Goal: Task Accomplishment & Management: Manage account settings

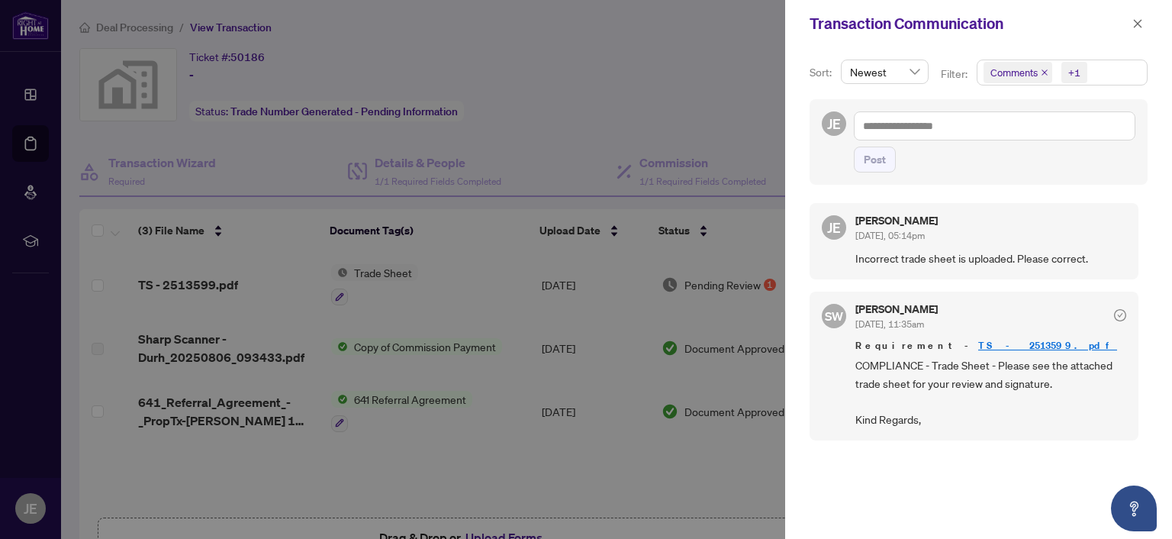
click at [38, 71] on div at bounding box center [586, 269] width 1172 height 539
click at [27, 33] on div at bounding box center [586, 269] width 1172 height 539
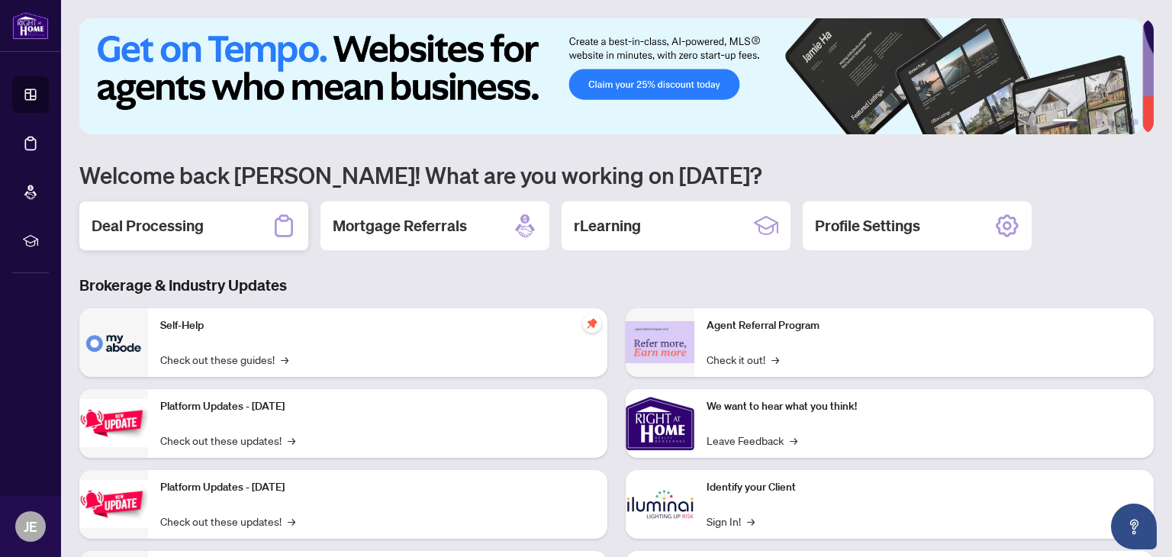
click at [208, 223] on div "Deal Processing" at bounding box center [193, 225] width 229 height 49
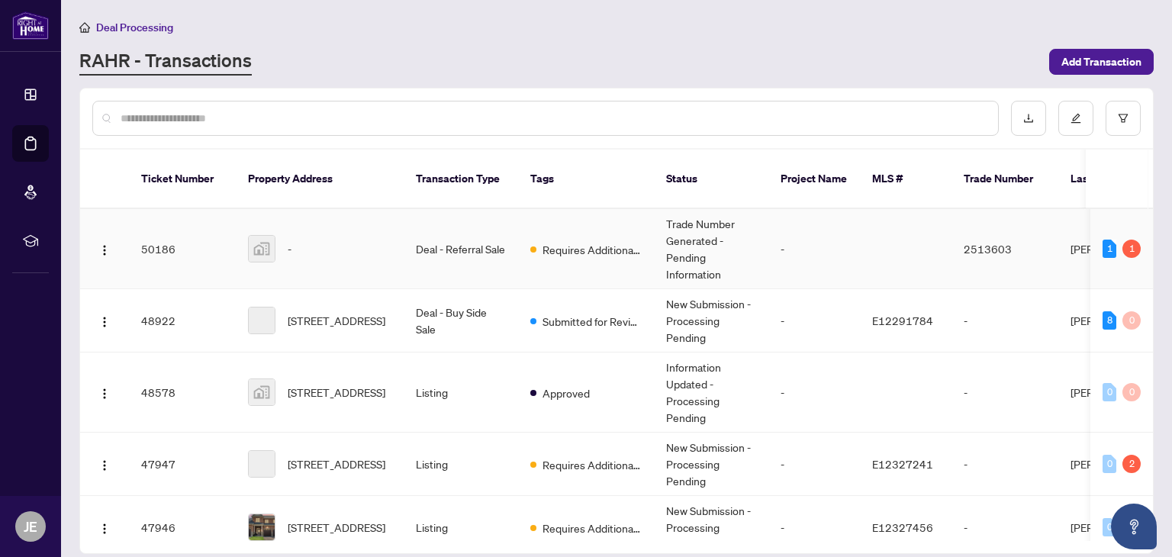
click at [459, 221] on td "Deal - Referral Sale" at bounding box center [461, 249] width 114 height 80
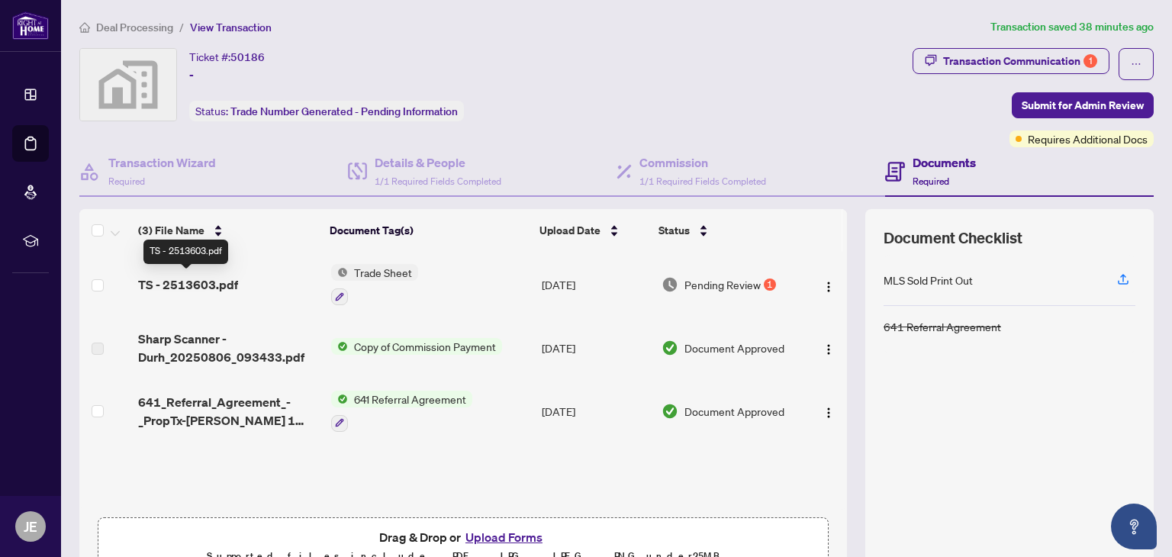
click at [203, 283] on span "TS - 2513603.pdf" at bounding box center [188, 284] width 100 height 18
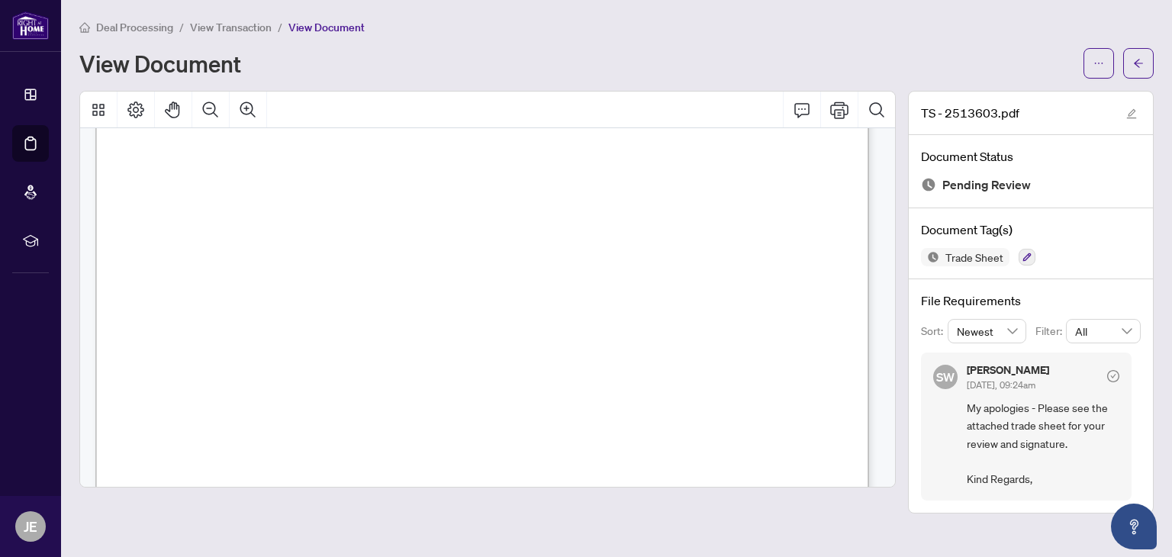
scroll to position [346, 0]
click at [1093, 53] on span "button" at bounding box center [1098, 63] width 11 height 24
click at [1013, 96] on span "Download" at bounding box center [1044, 96] width 116 height 17
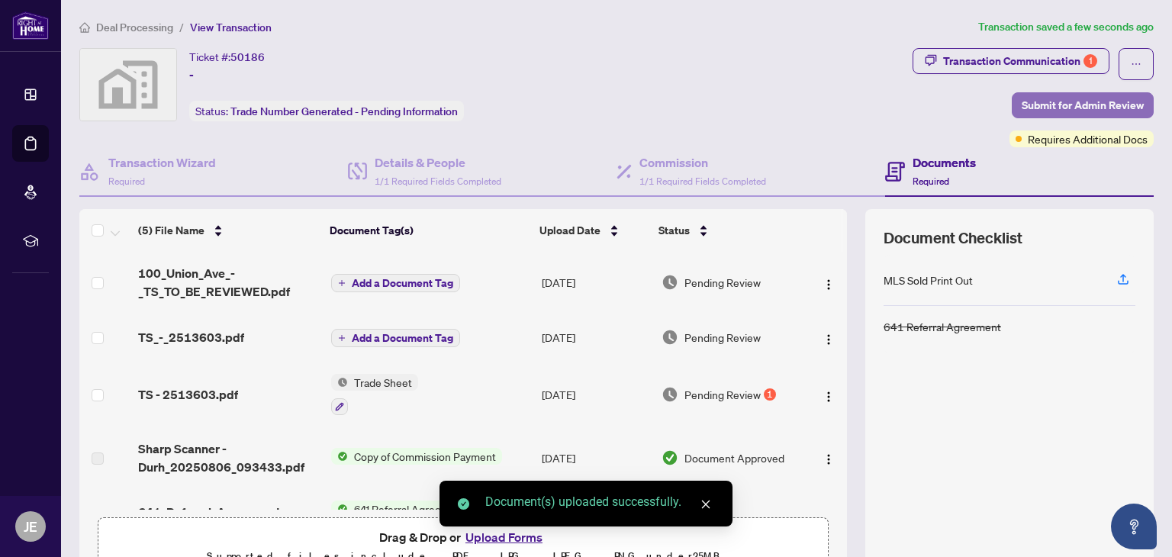
click at [1100, 101] on span "Submit for Admin Review" at bounding box center [1083, 105] width 122 height 24
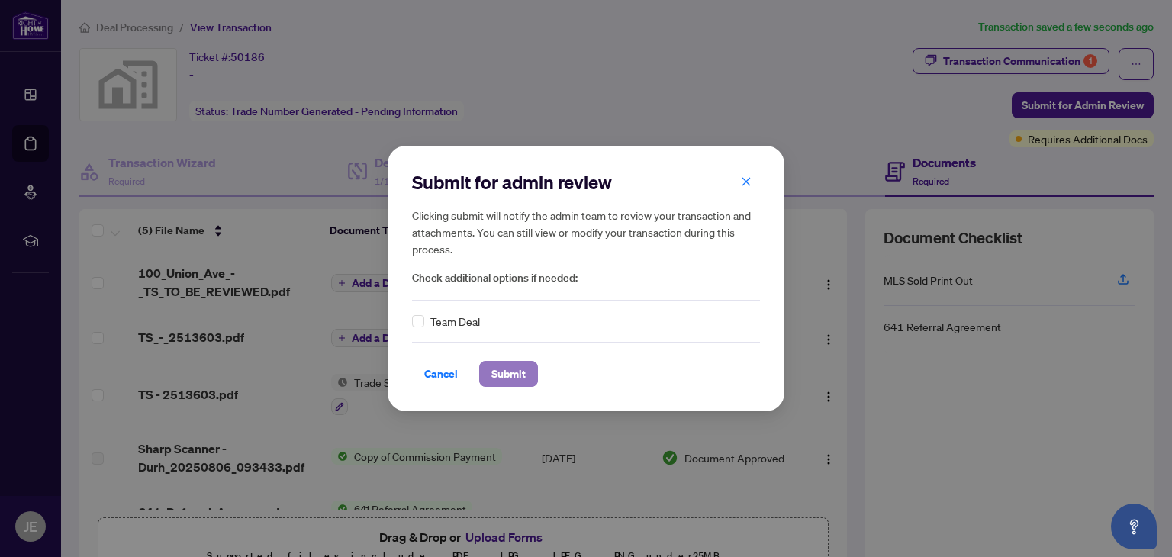
click at [504, 365] on span "Submit" at bounding box center [508, 374] width 34 height 24
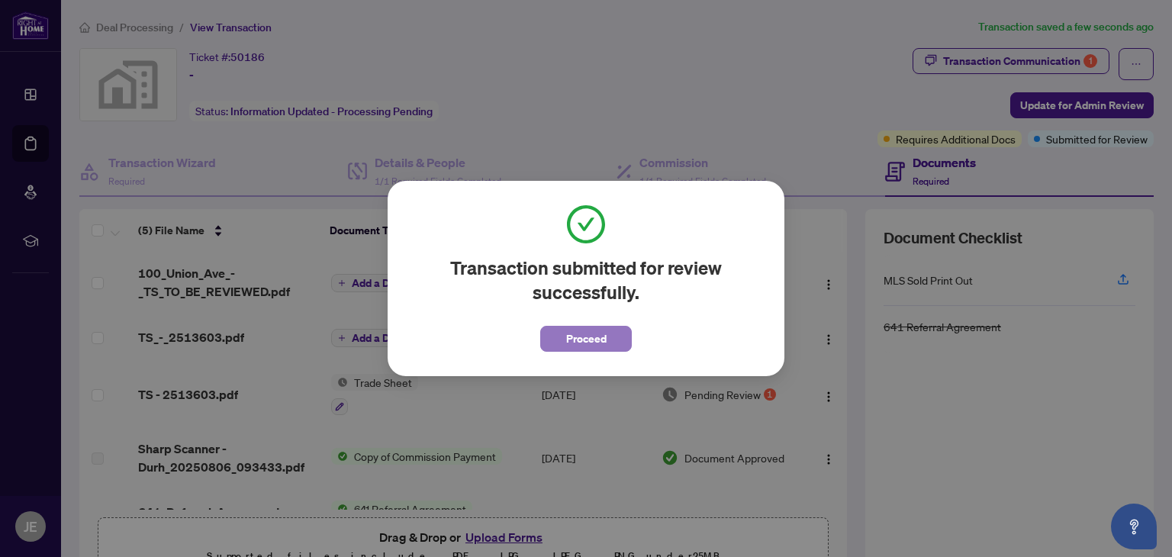
click at [575, 338] on span "Proceed" at bounding box center [586, 339] width 40 height 24
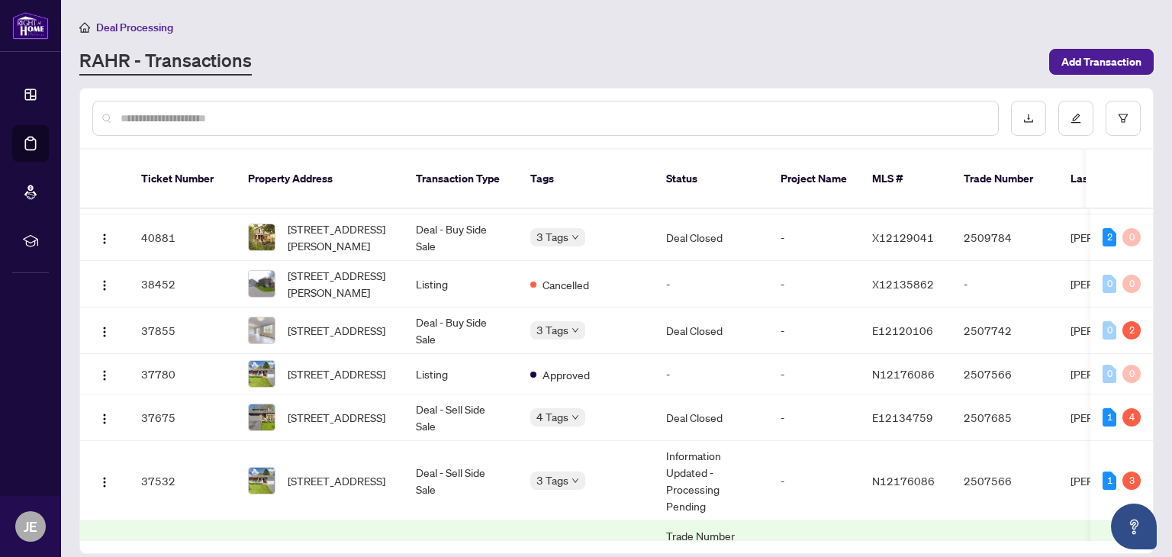
scroll to position [539, 0]
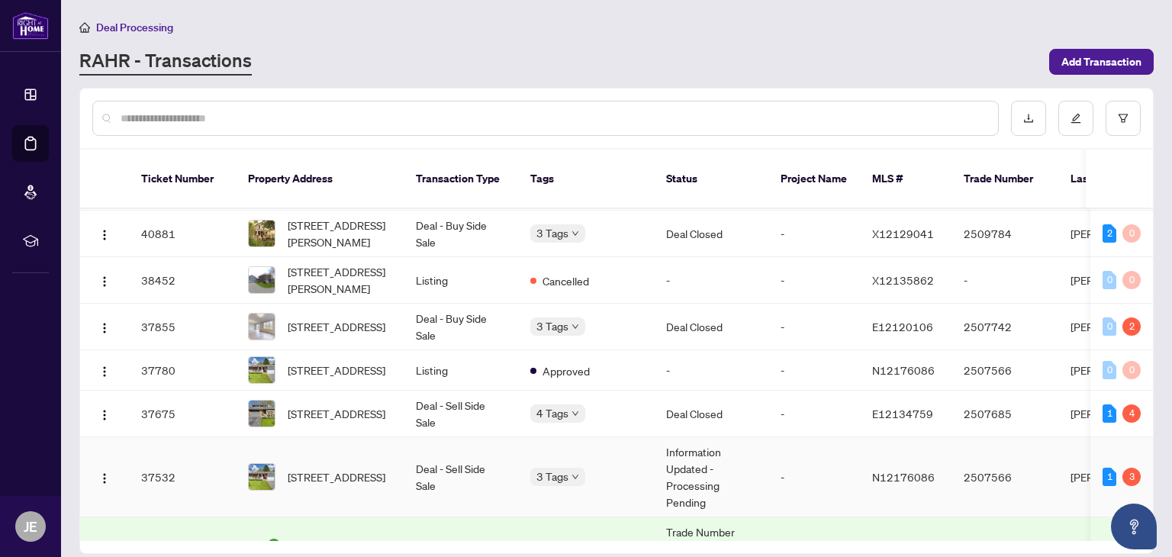
click at [477, 448] on td "Deal - Sell Side Sale" at bounding box center [461, 477] width 114 height 80
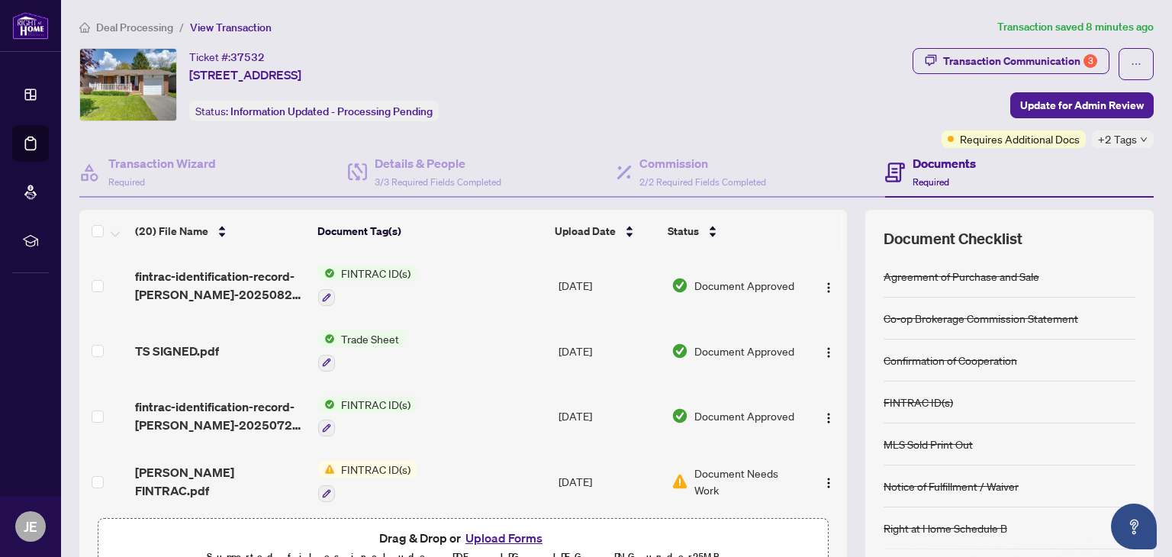
click at [417, 340] on td "Trade Sheet" at bounding box center [432, 351] width 240 height 66
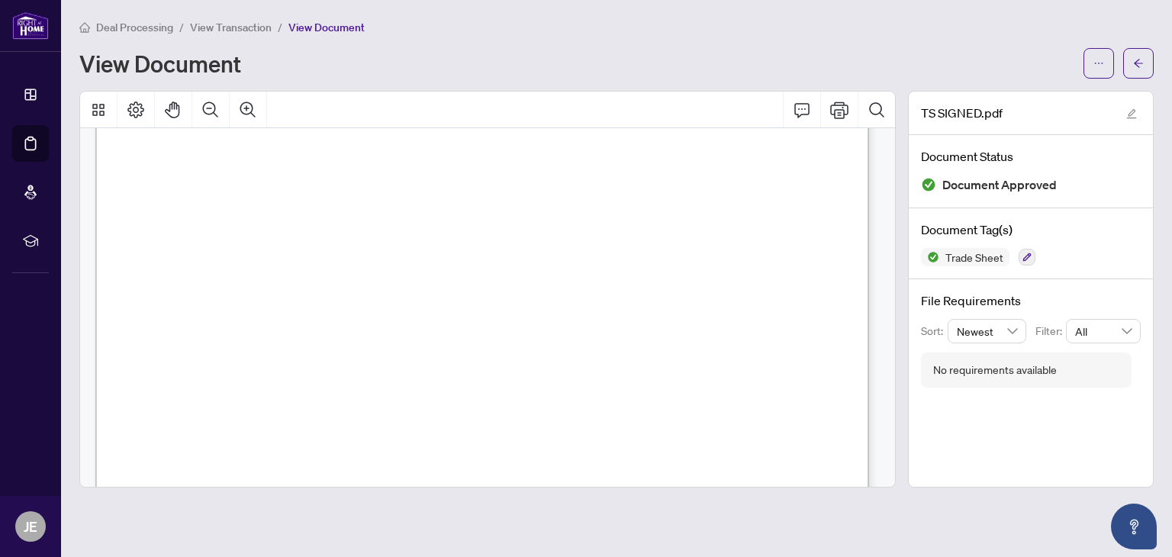
scroll to position [626, 0]
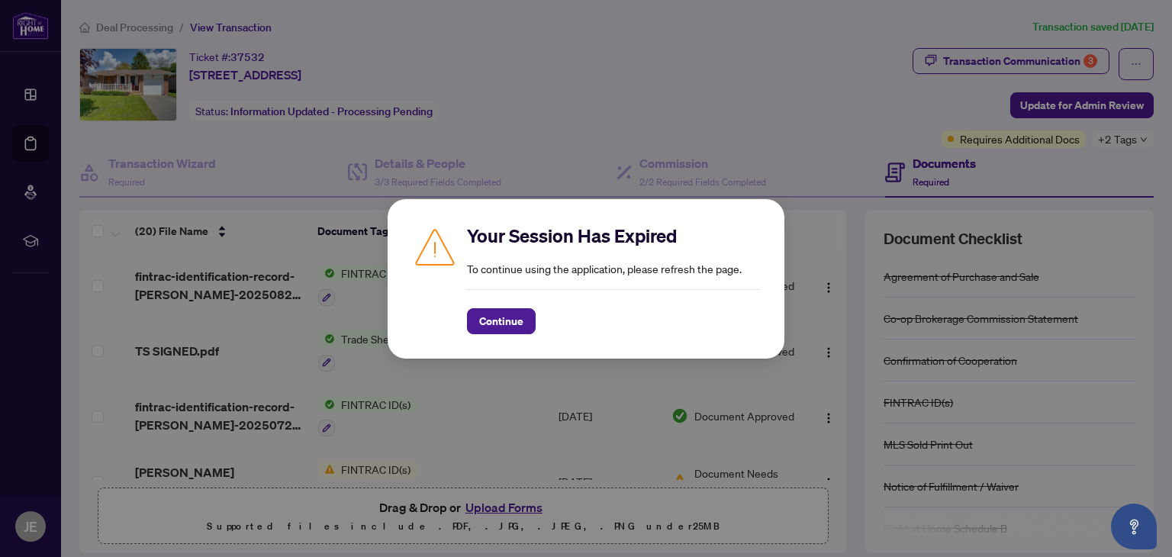
scroll to position [636, 0]
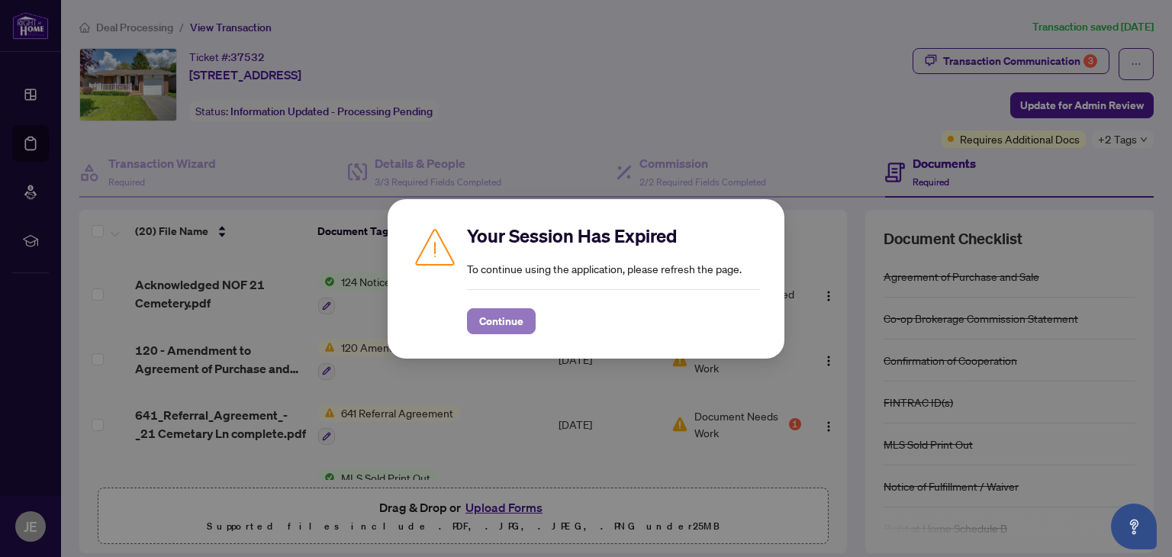
click at [482, 323] on span "Continue" at bounding box center [501, 321] width 44 height 24
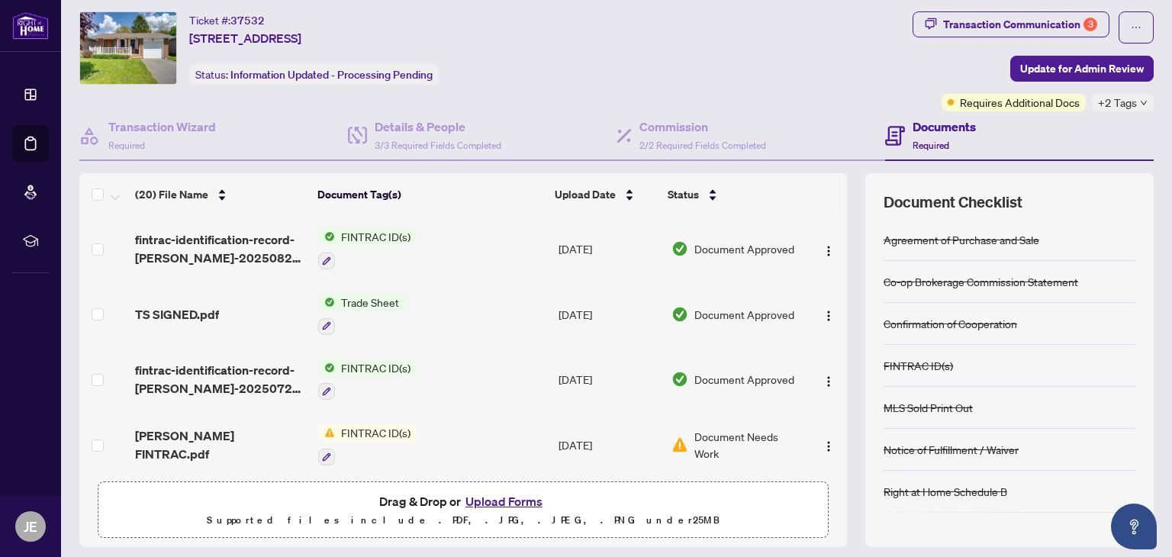
scroll to position [38, 0]
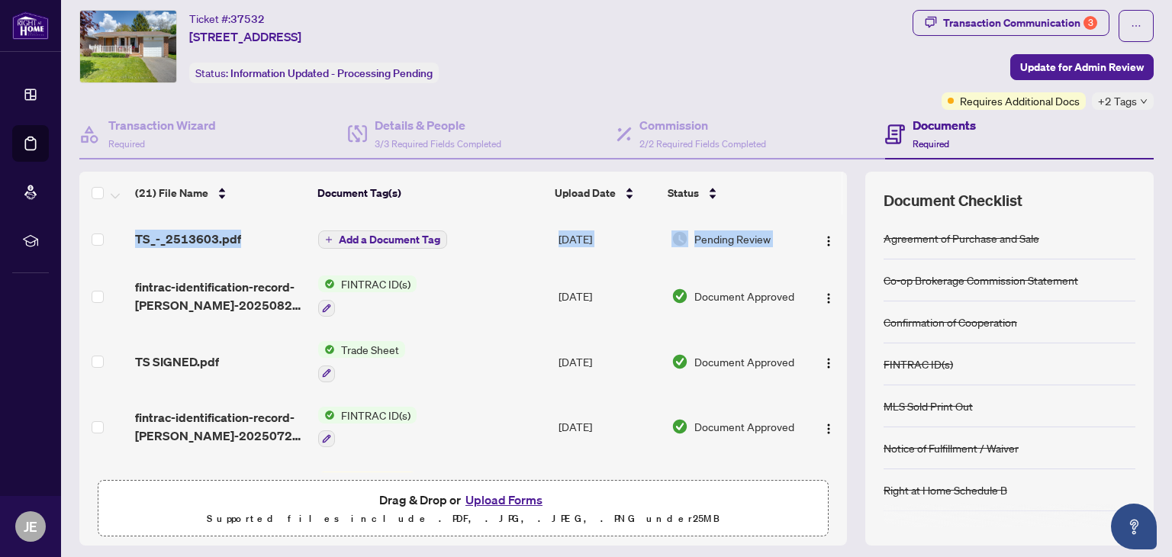
drag, startPoint x: 830, startPoint y: 251, endPoint x: 828, endPoint y: 211, distance: 39.7
click at [828, 211] on div "(21) File Name Document Tag(s) Upload Date Status TS_-_2513603.pdf Add a Docume…" at bounding box center [463, 322] width 768 height 301
click at [206, 230] on span "TS_-_2513603.pdf" at bounding box center [188, 239] width 106 height 18
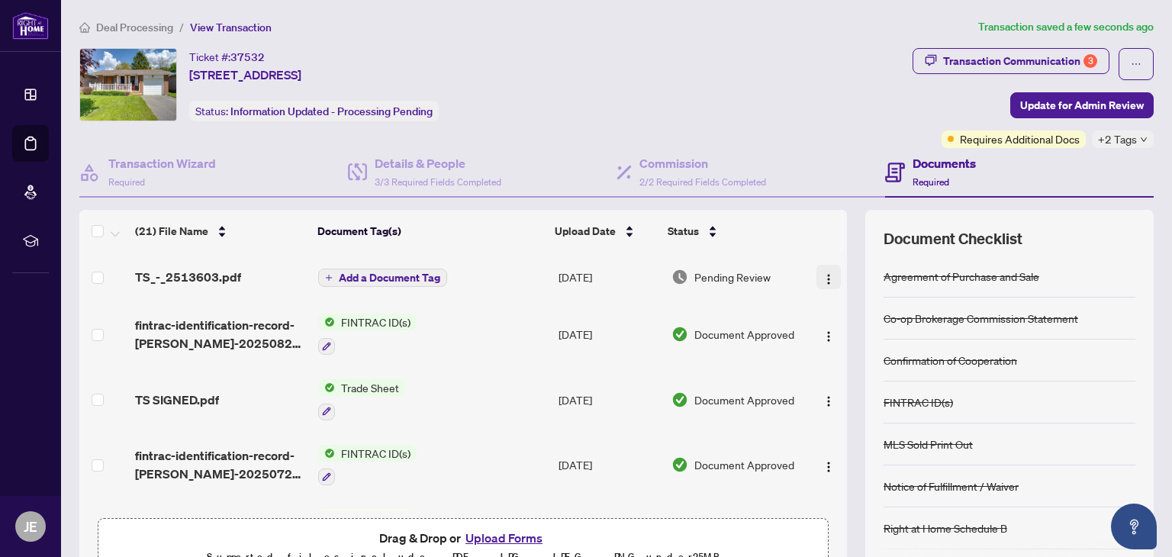
click at [823, 273] on img "button" at bounding box center [829, 279] width 12 height 12
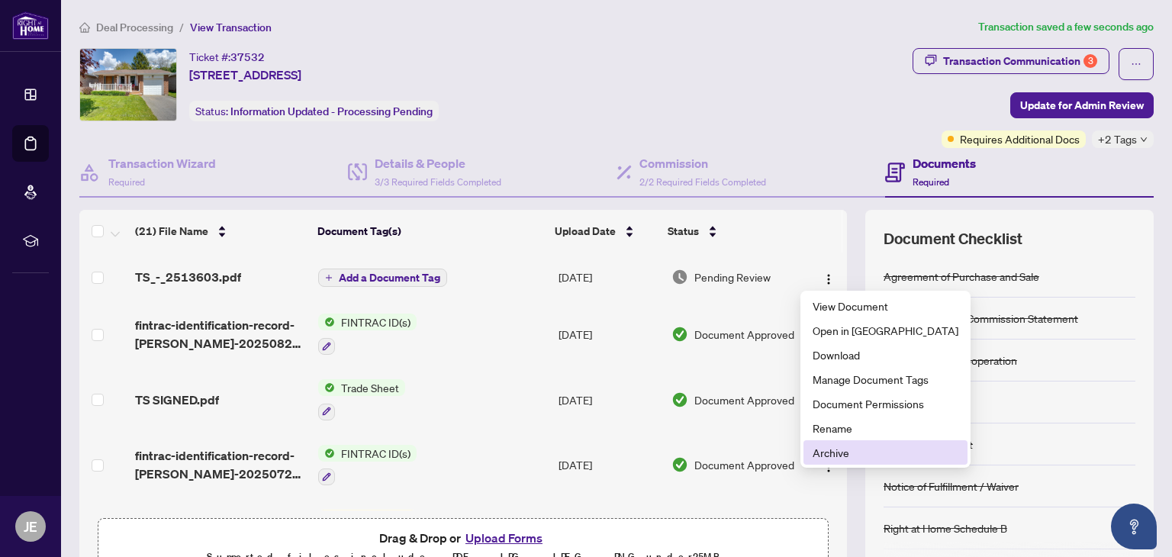
click at [829, 449] on span "Archive" at bounding box center [886, 452] width 146 height 17
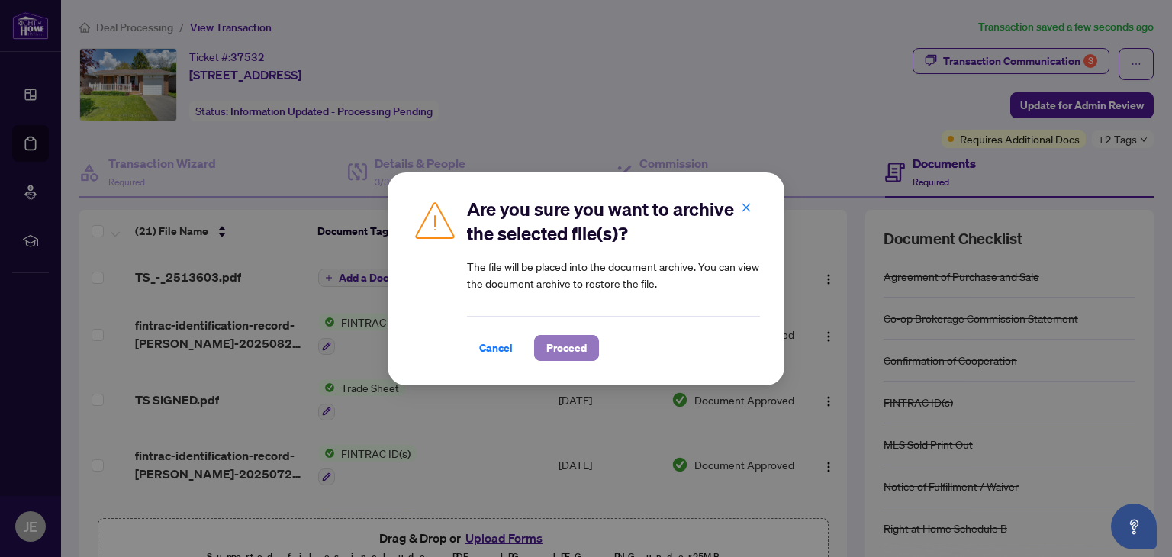
click at [568, 347] on span "Proceed" at bounding box center [566, 348] width 40 height 24
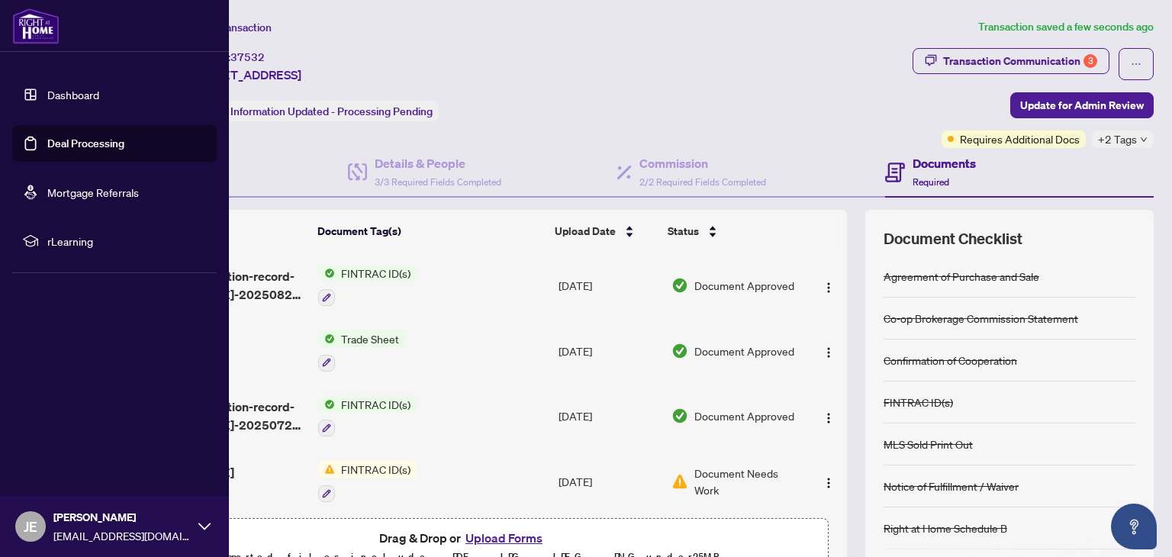
click at [86, 97] on link "Dashboard" at bounding box center [73, 95] width 52 height 14
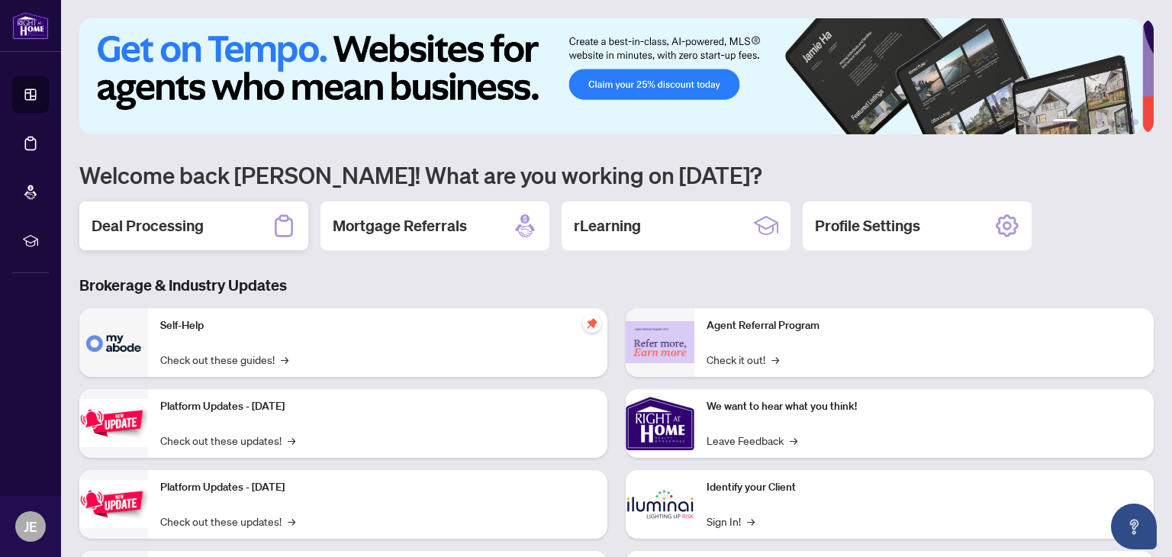
click at [190, 224] on h2 "Deal Processing" at bounding box center [148, 225] width 112 height 21
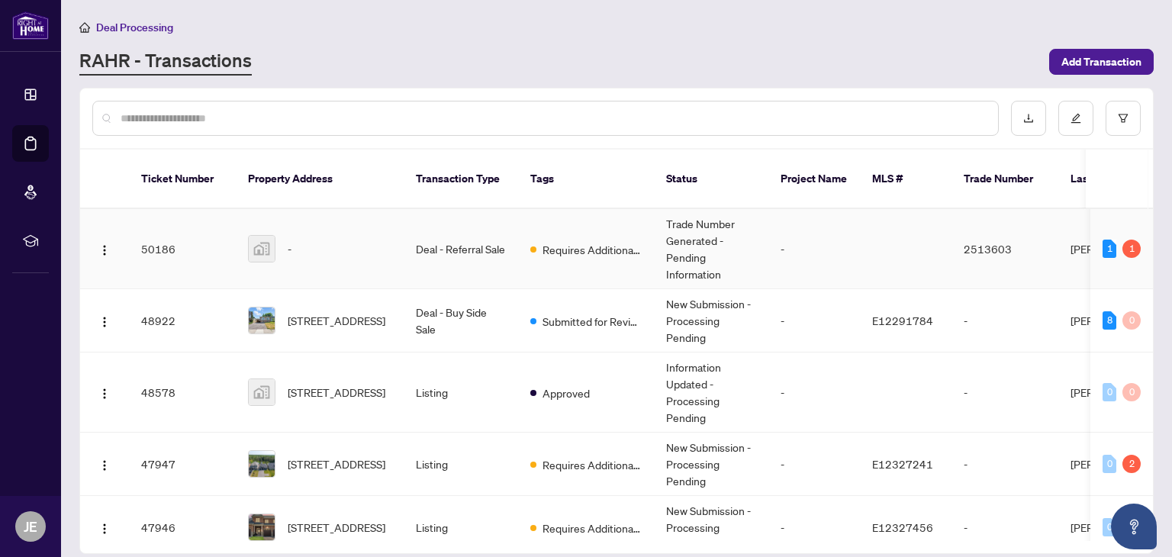
click at [492, 225] on td "Deal - Referral Sale" at bounding box center [461, 249] width 114 height 80
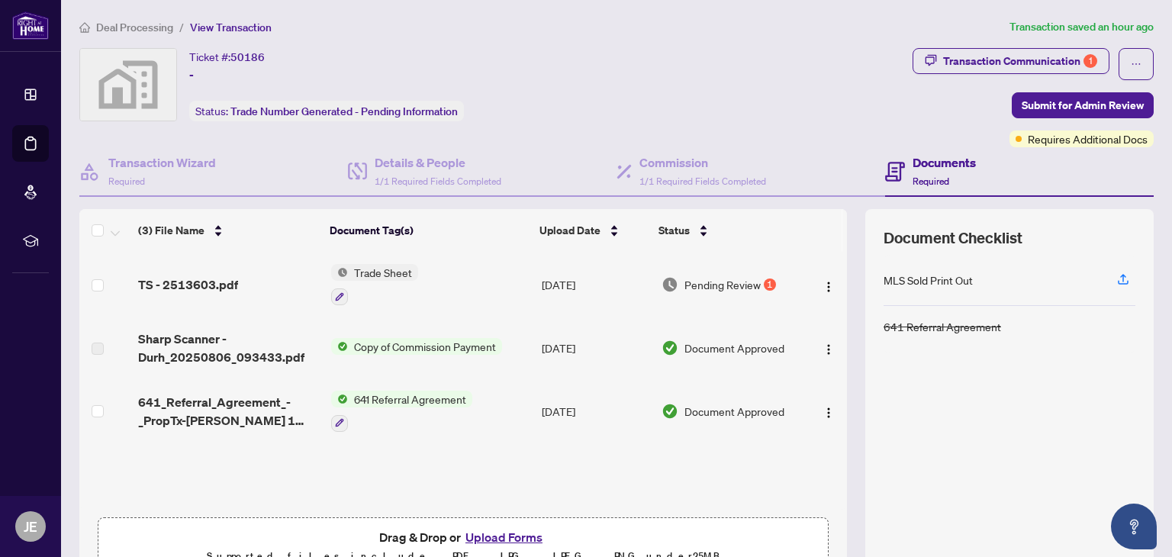
scroll to position [13, 0]
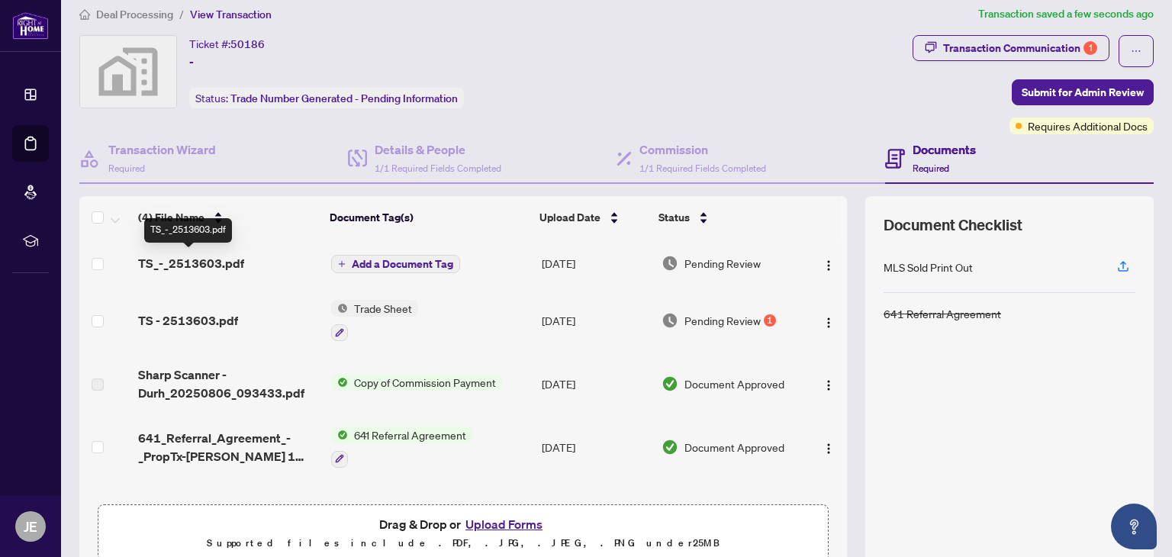
click at [209, 258] on span "TS_-_2513603.pdf" at bounding box center [191, 263] width 106 height 18
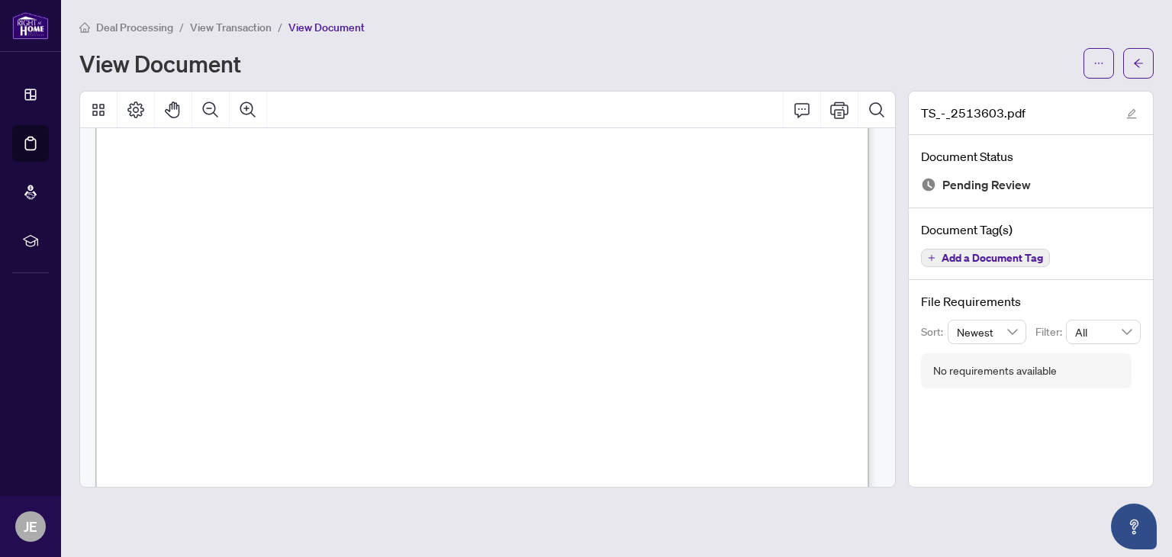
scroll to position [279, 0]
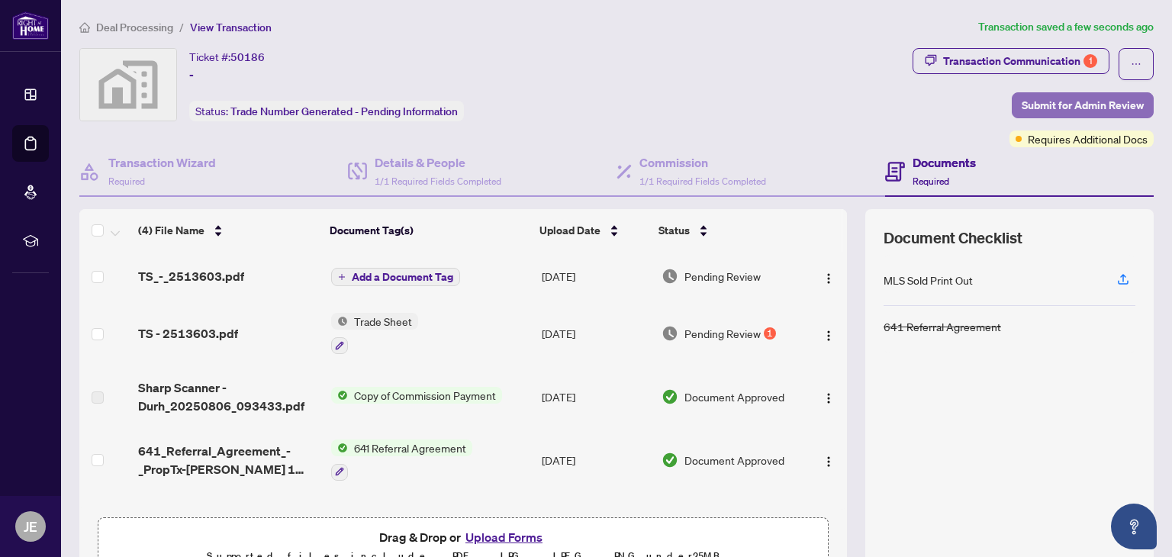
click at [1048, 99] on span "Submit for Admin Review" at bounding box center [1083, 105] width 122 height 24
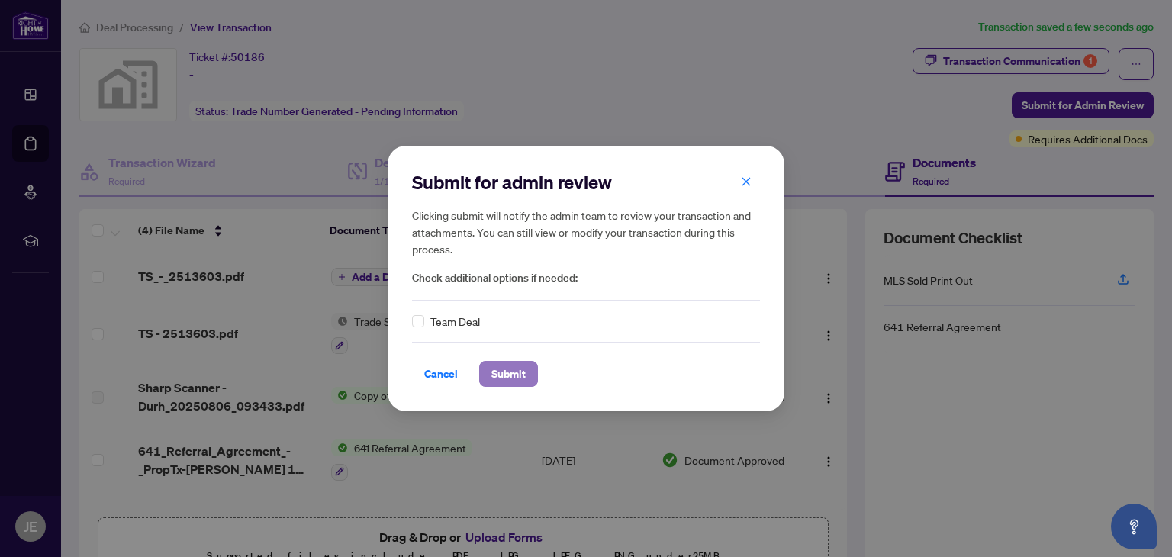
click at [507, 369] on span "Submit" at bounding box center [508, 374] width 34 height 24
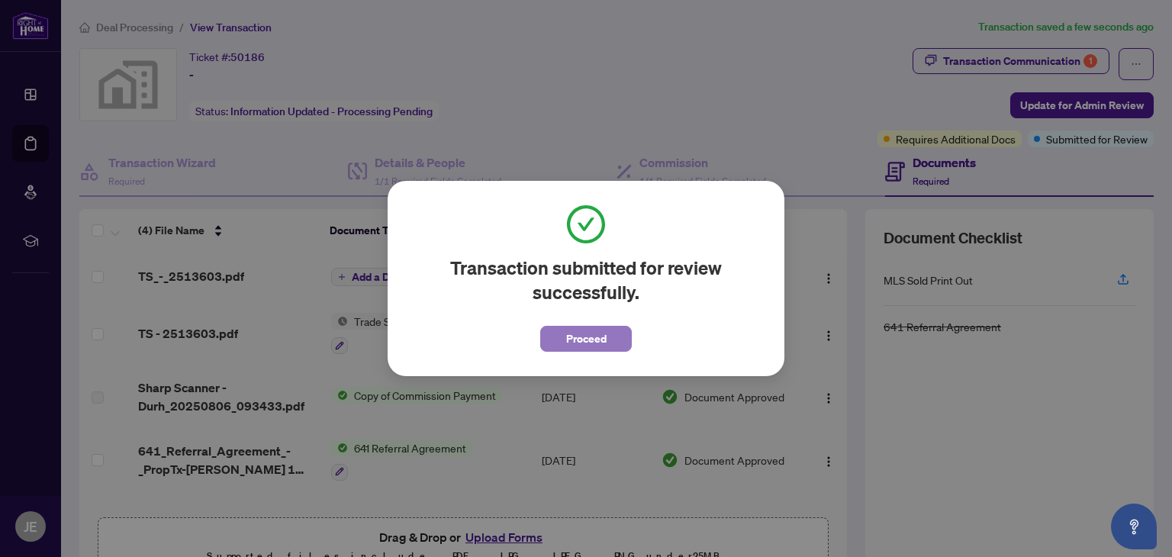
click at [599, 333] on span "Proceed" at bounding box center [586, 339] width 40 height 24
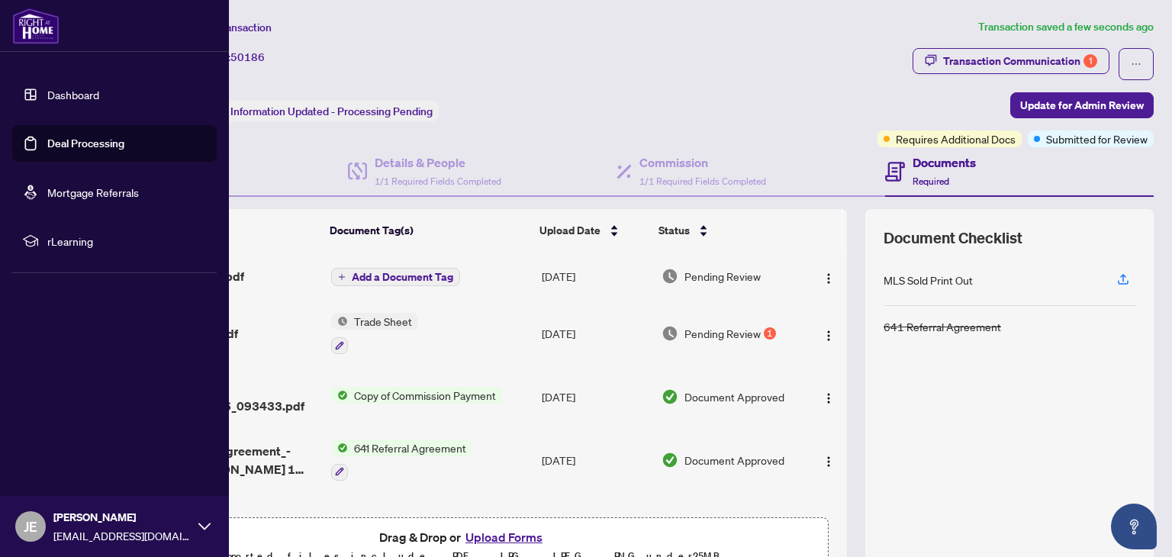
click at [69, 89] on link "Dashboard" at bounding box center [73, 95] width 52 height 14
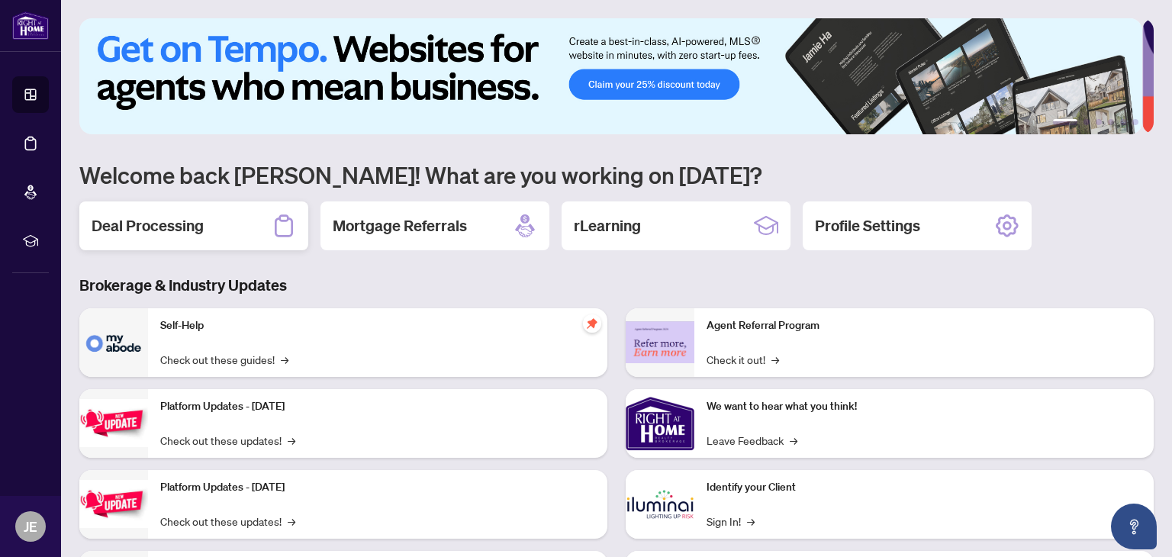
click at [225, 213] on div "Deal Processing" at bounding box center [193, 225] width 229 height 49
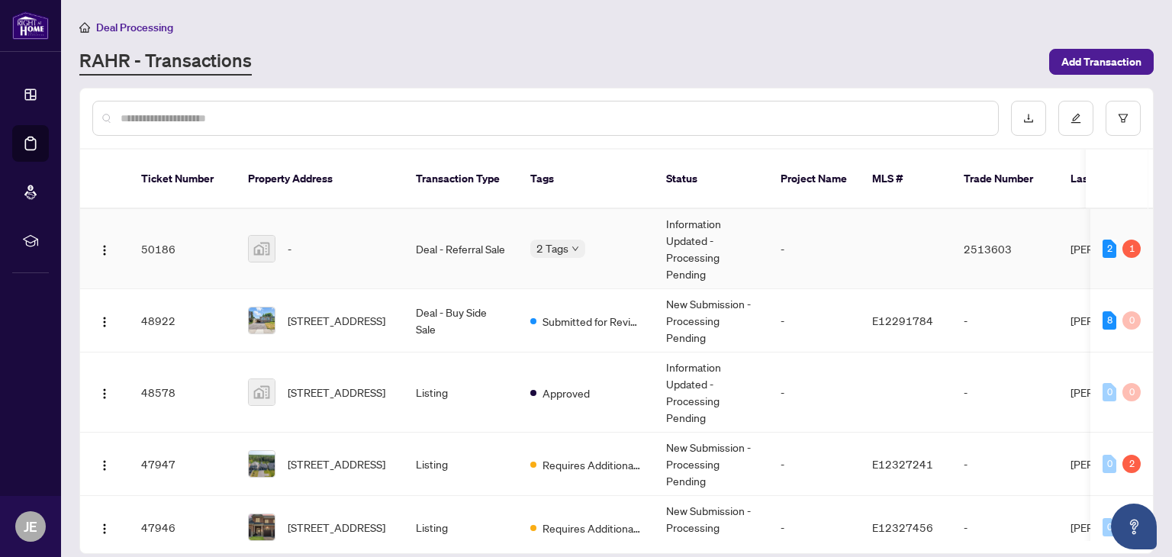
click at [282, 244] on td "-" at bounding box center [320, 249] width 168 height 80
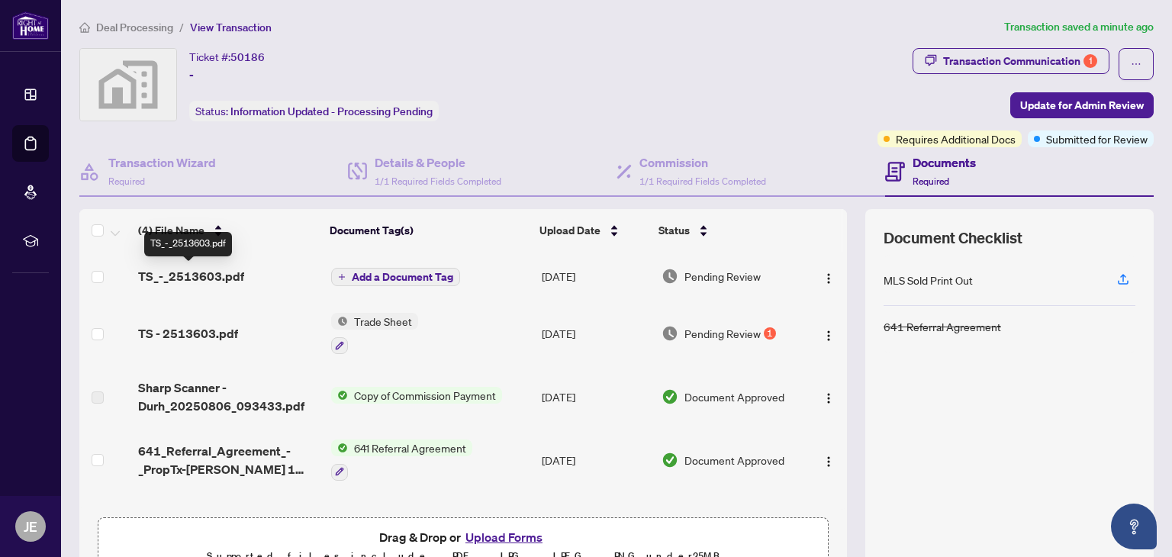
click at [217, 276] on span "TS_-_2513603.pdf" at bounding box center [191, 276] width 106 height 18
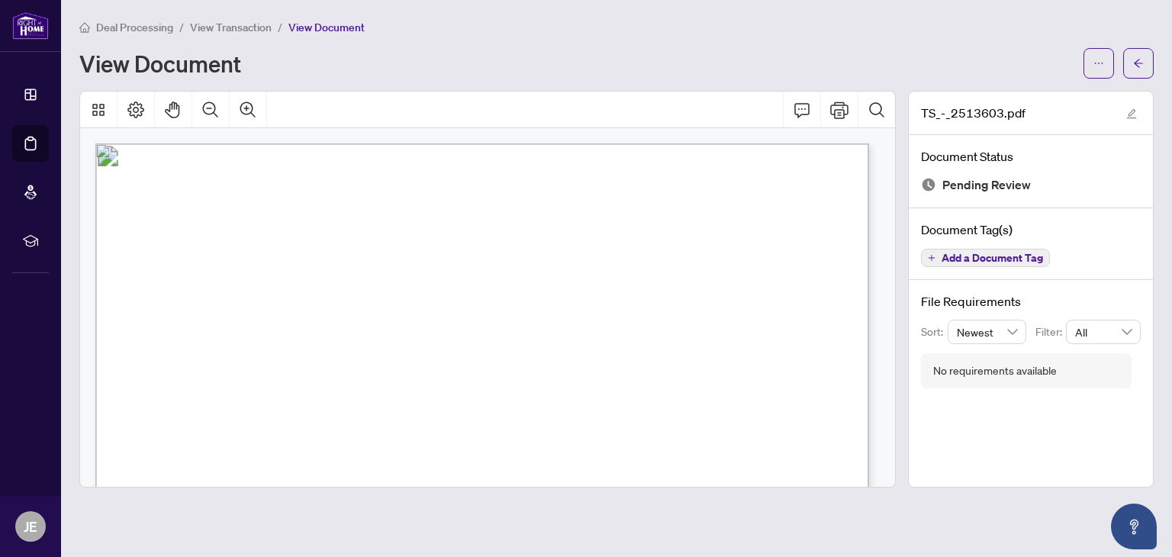
scroll to position [313, 0]
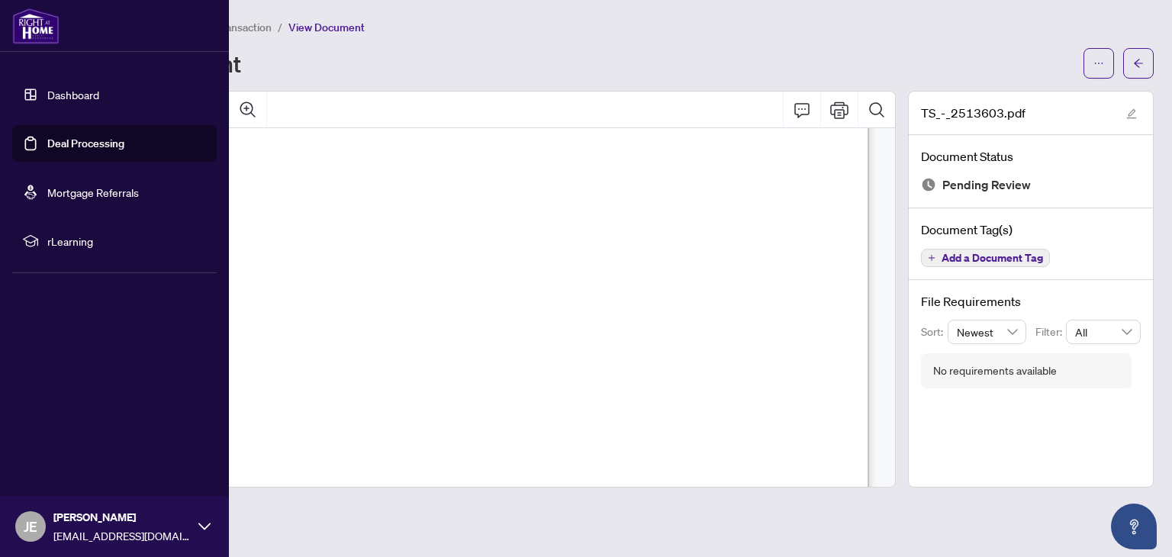
click at [82, 95] on link "Dashboard" at bounding box center [73, 95] width 52 height 14
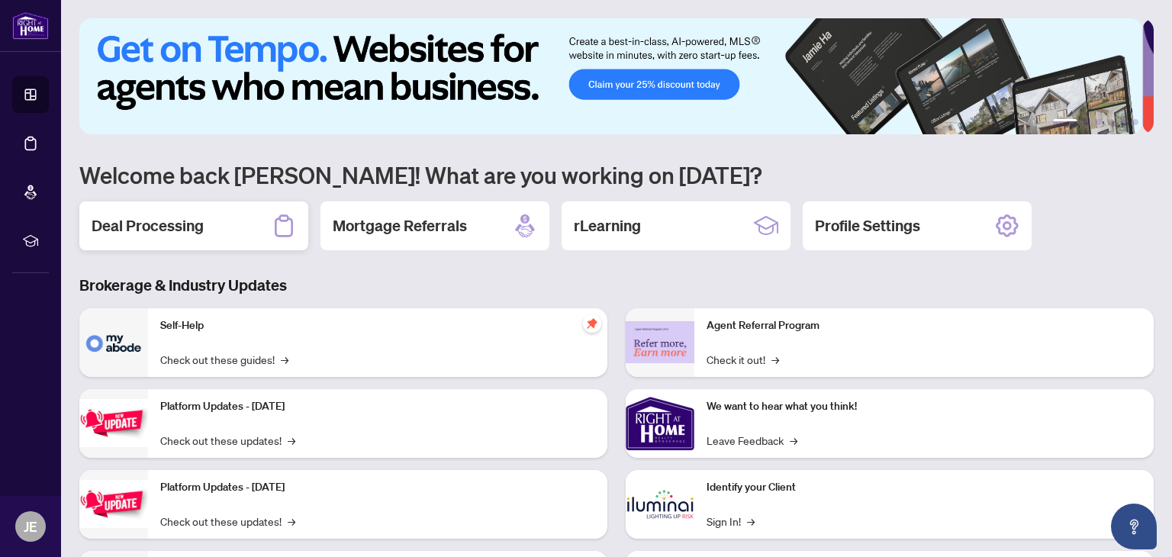
click at [147, 223] on h2 "Deal Processing" at bounding box center [148, 225] width 112 height 21
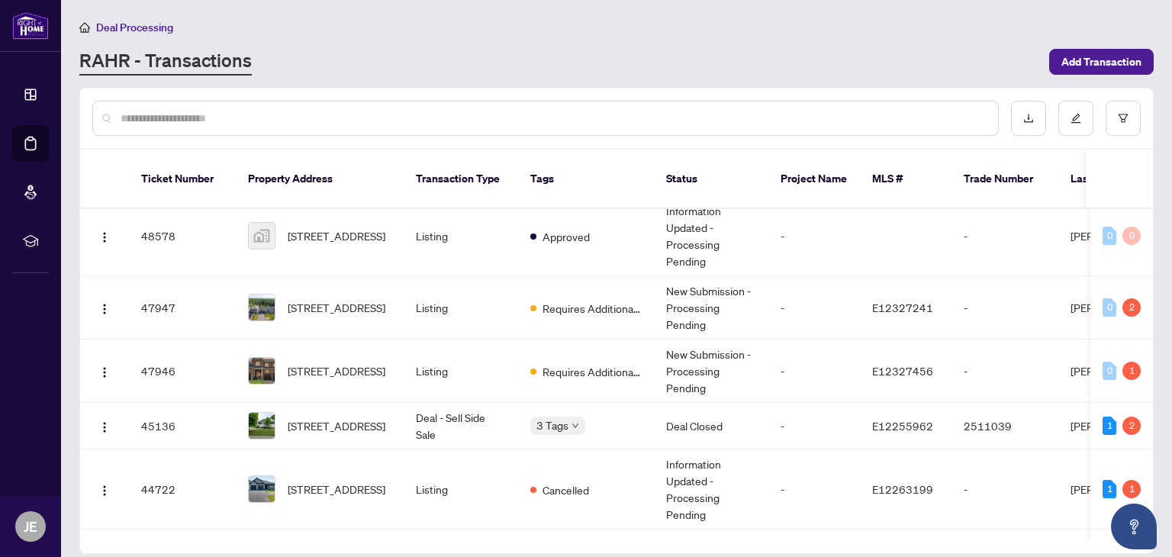
scroll to position [182, 0]
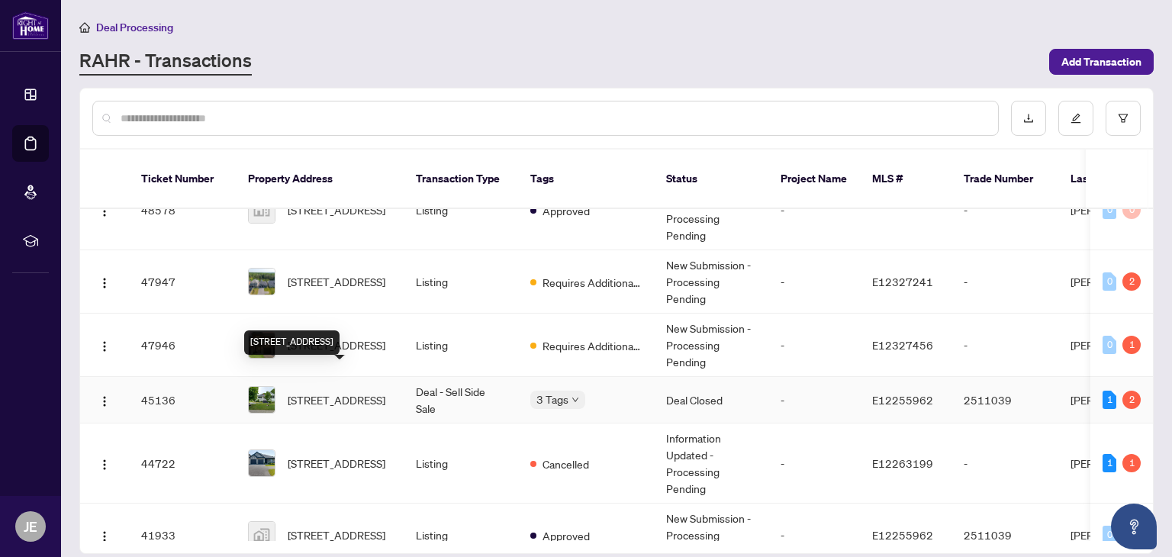
click at [376, 392] on span "100 Union Ave, Scugog, Ontario L9L 1E6, Canada" at bounding box center [337, 399] width 98 height 17
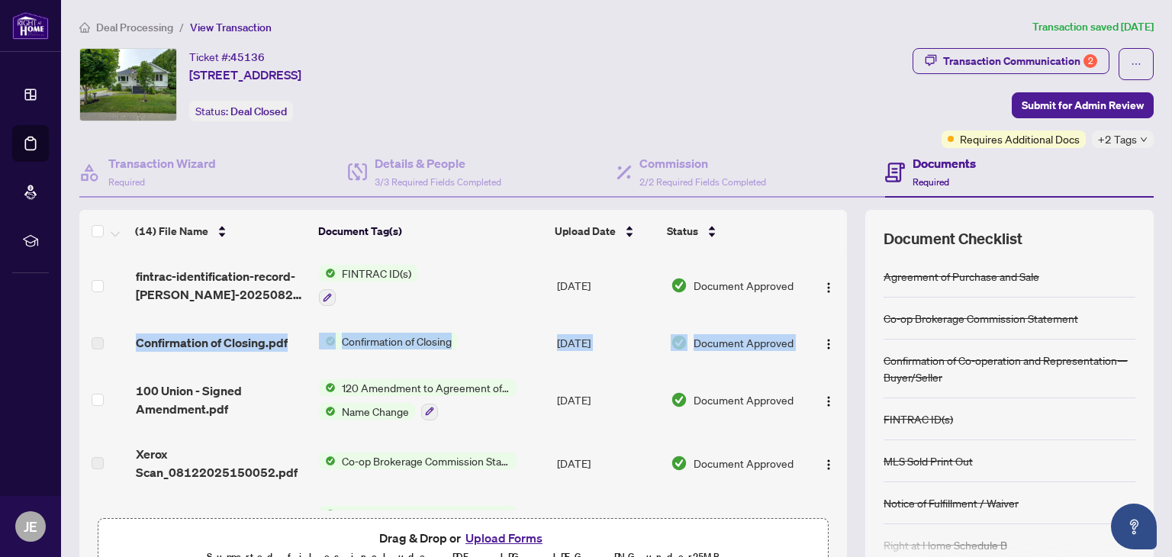
drag, startPoint x: 830, startPoint y: 269, endPoint x: 826, endPoint y: 318, distance: 49.0
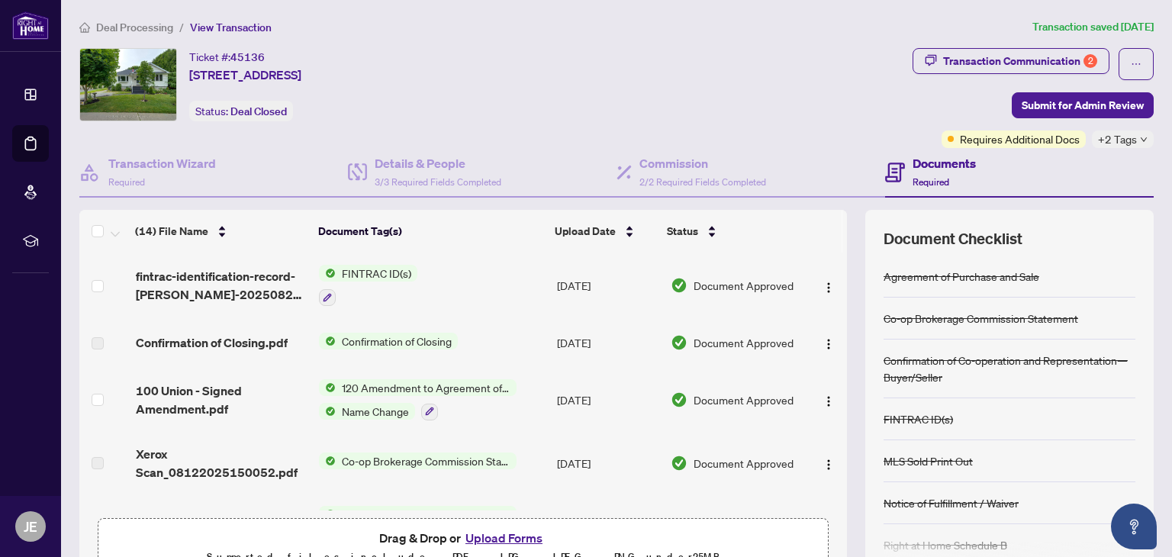
click at [850, 105] on div "Ticket #: 45136 100 Union Ave, Scugog, Ontario L9L 1E6, Canada Status: Deal Clo…" at bounding box center [492, 84] width 827 height 73
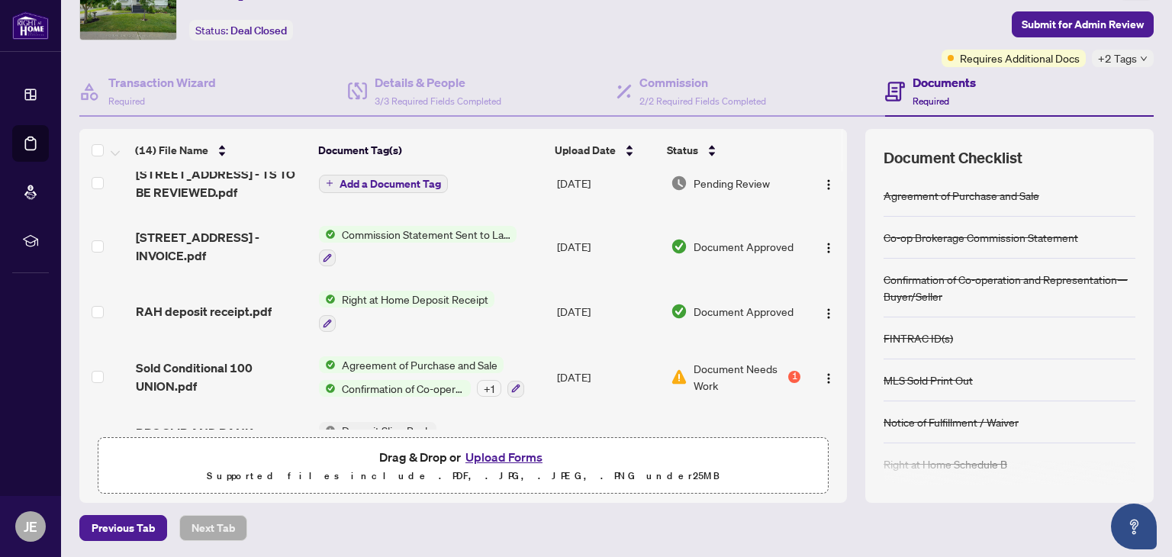
scroll to position [584, 0]
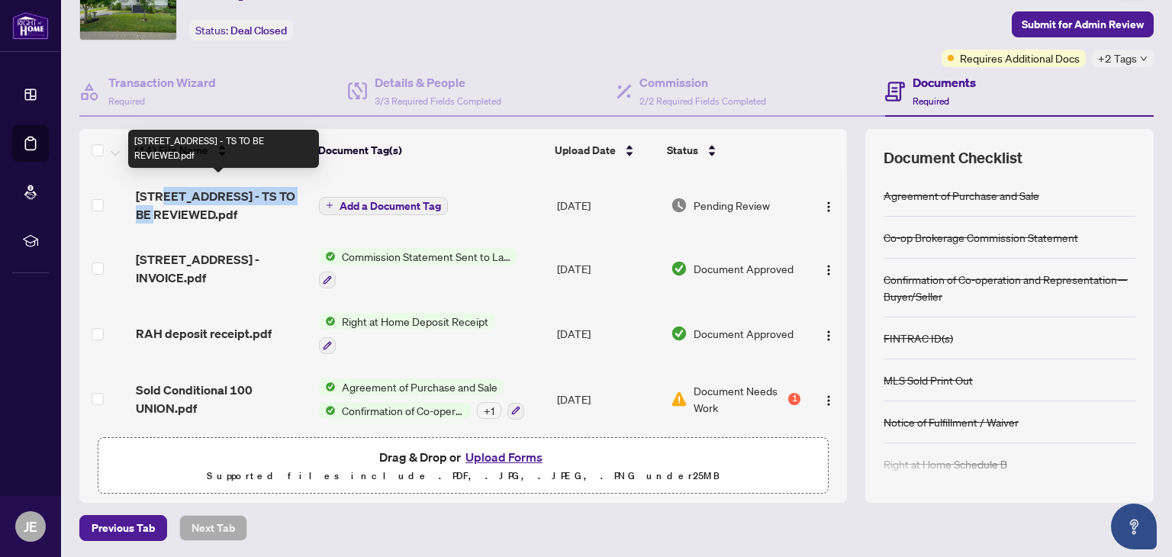
drag, startPoint x: 185, startPoint y: 185, endPoint x: 160, endPoint y: 179, distance: 26.1
click at [160, 179] on body "Dashboard Deal Processing Mortgage Referrals rLearning JE Jillian Edwards edwar…" at bounding box center [586, 278] width 1172 height 557
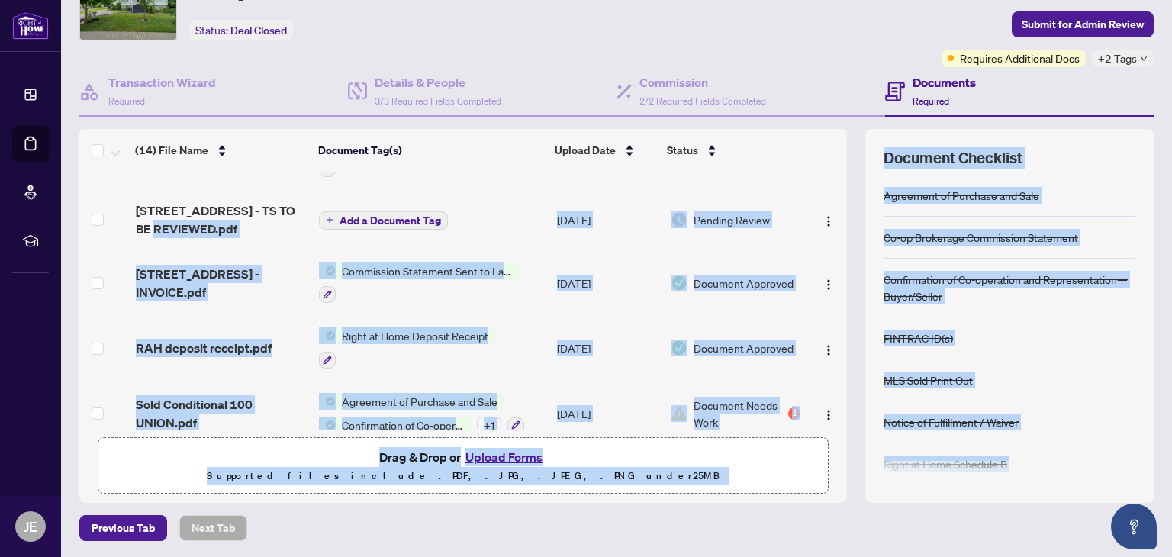
click at [245, 300] on td "100 Union Ave - INVOICE.pdf" at bounding box center [222, 283] width 184 height 66
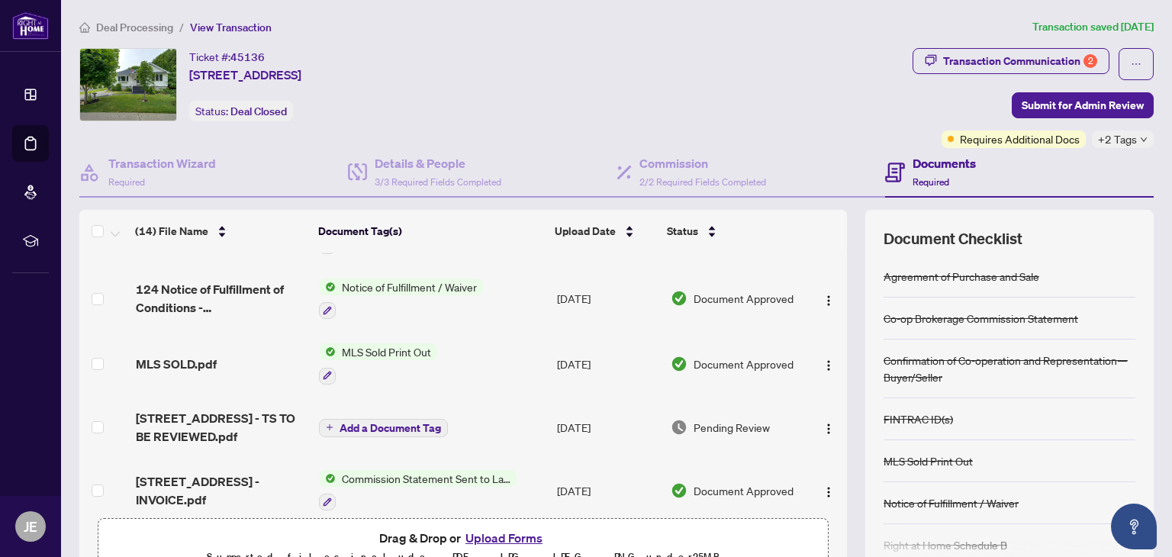
scroll to position [430, 0]
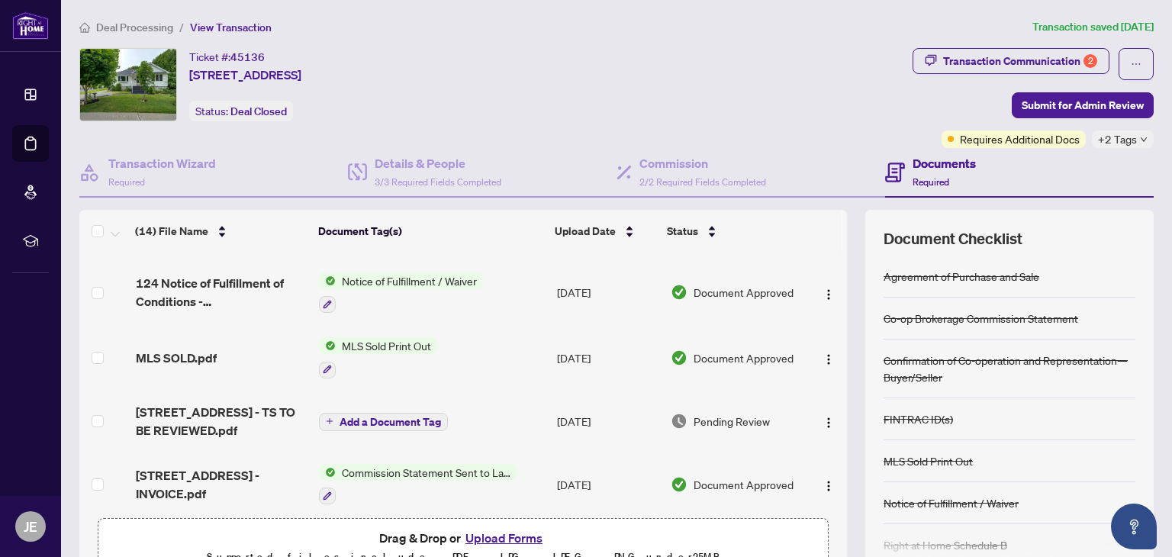
click at [183, 391] on td "100 Union Ave - TS TO BE REVIEWED.pdf" at bounding box center [222, 421] width 184 height 61
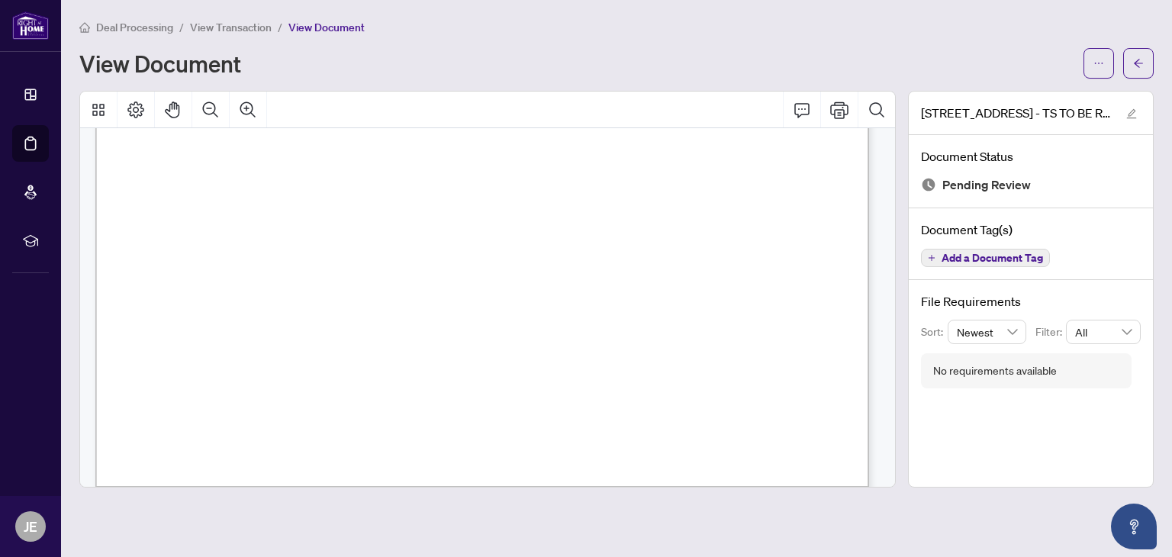
scroll to position [584, 0]
click at [1099, 66] on icon "ellipsis" at bounding box center [1098, 63] width 11 height 11
click at [1041, 91] on span "Download" at bounding box center [1044, 96] width 116 height 17
